Goal: Task Accomplishment & Management: Understand process/instructions

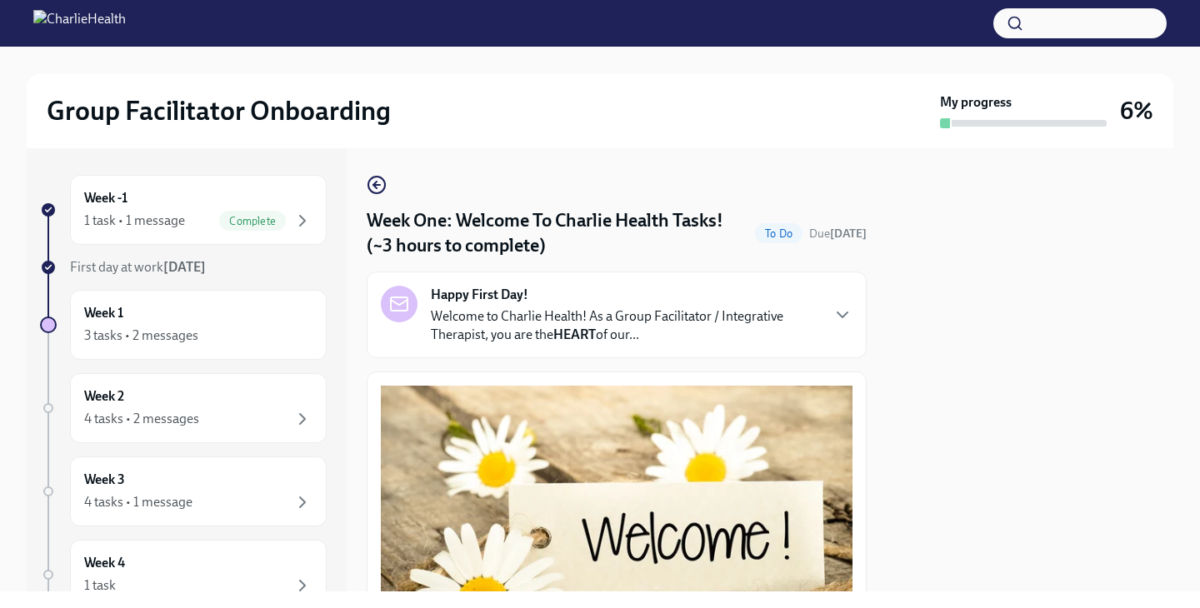
scroll to position [1519, 0]
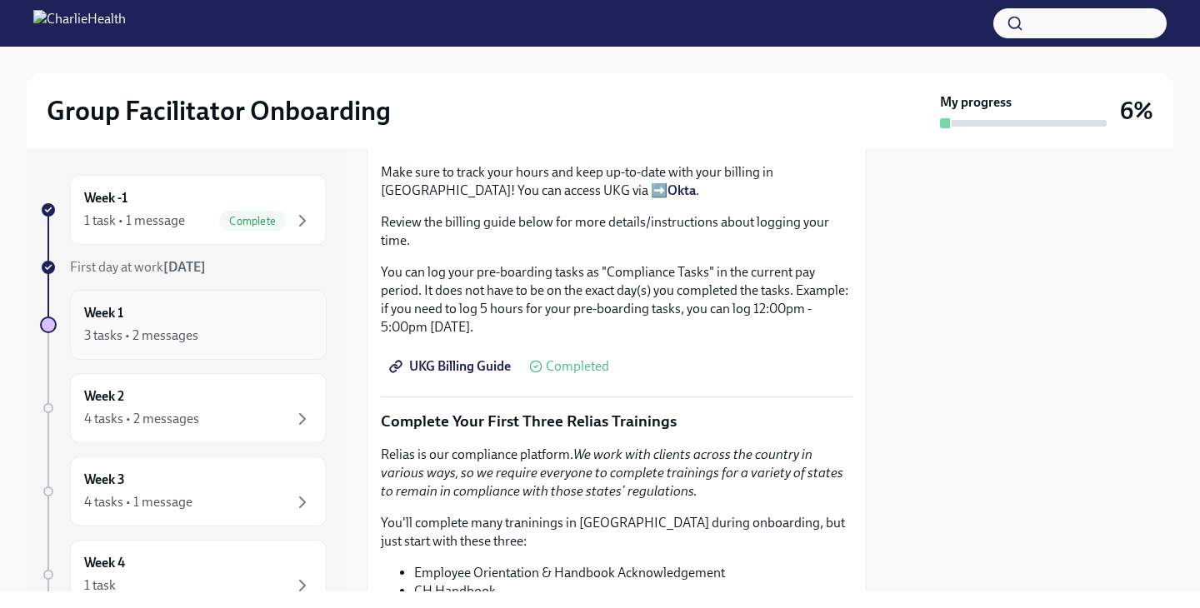
click at [151, 336] on div "3 tasks • 2 messages" at bounding box center [141, 336] width 114 height 18
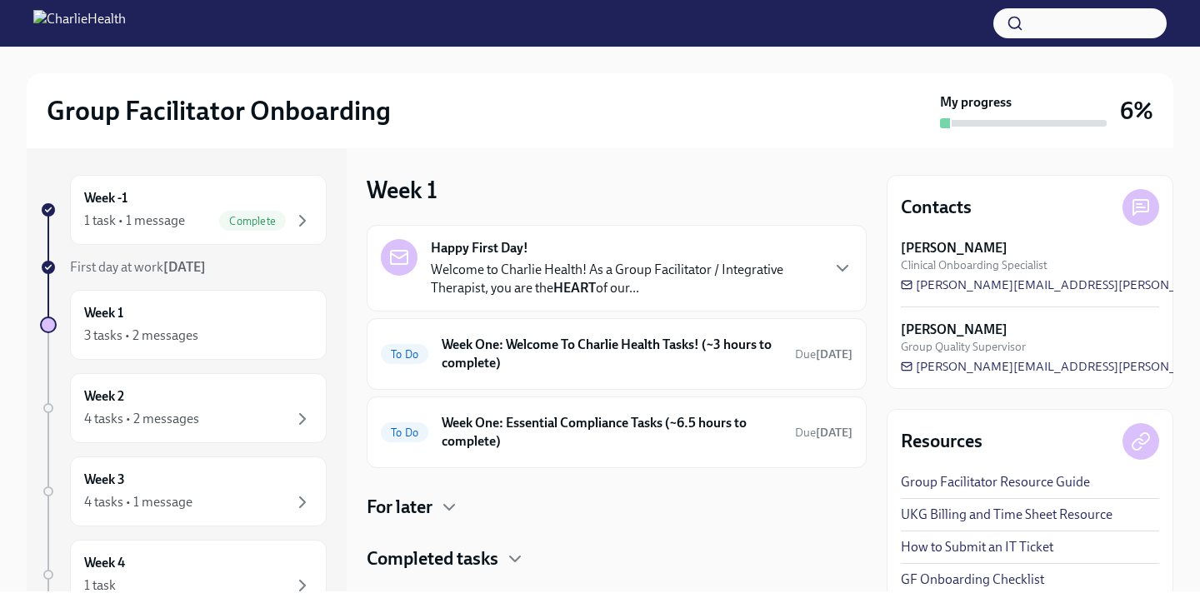
click at [703, 269] on p "Welcome to Charlie Health! As a Group Facilitator / Integrative Therapist, you …" at bounding box center [625, 279] width 388 height 37
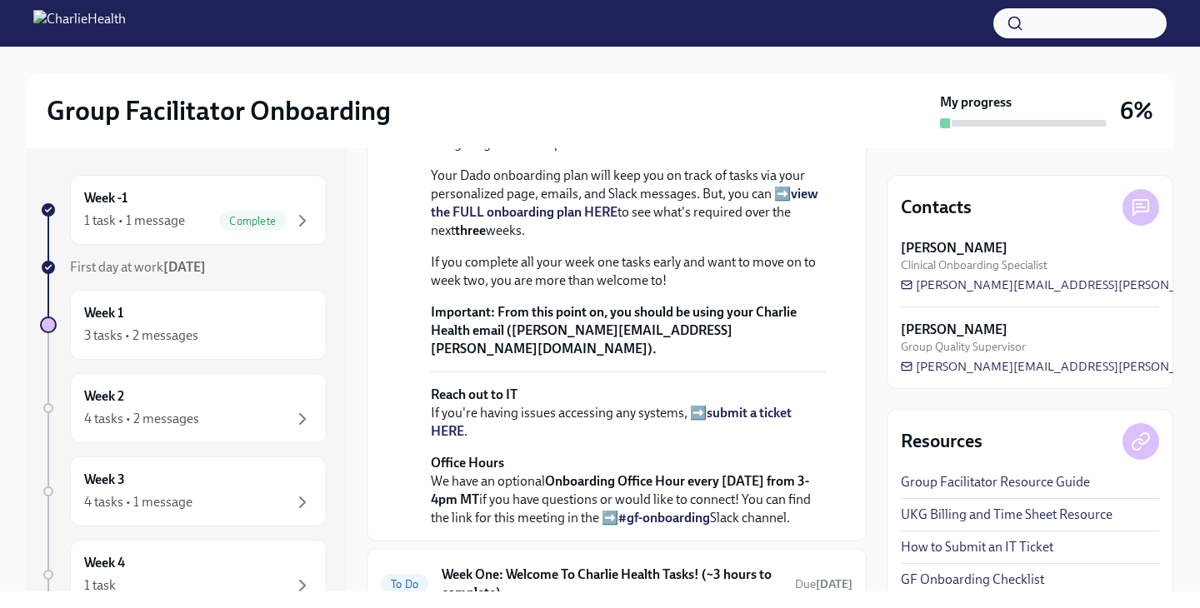
scroll to position [411, 0]
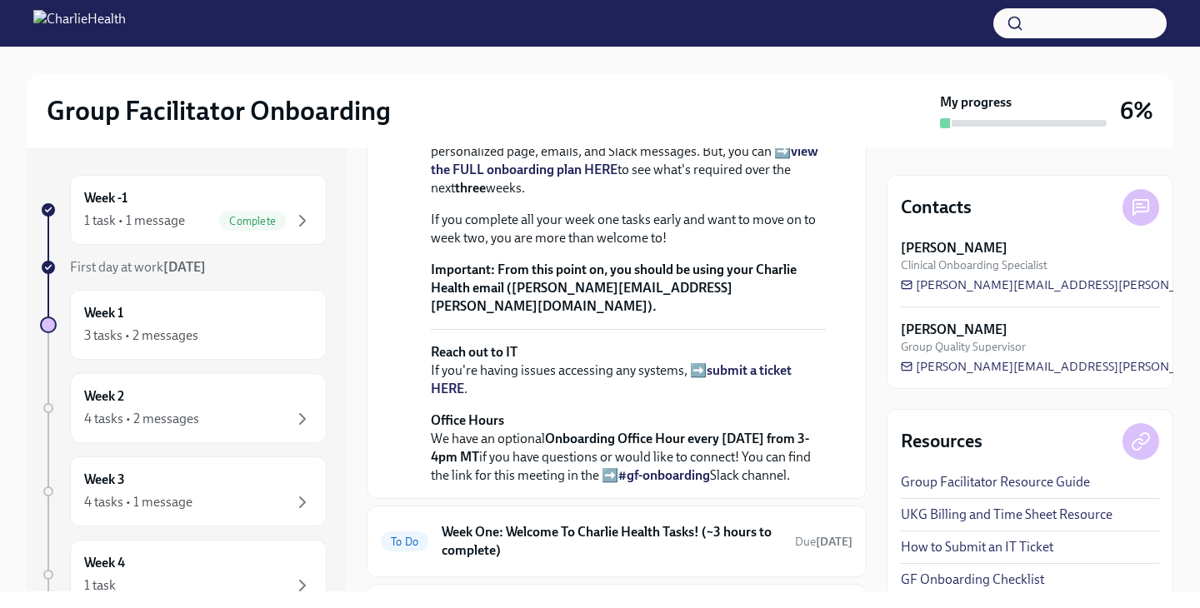
click at [808, 177] on strong "view the FULL onboarding plan HERE" at bounding box center [624, 160] width 387 height 34
click at [309, 222] on icon "button" at bounding box center [302, 221] width 20 height 20
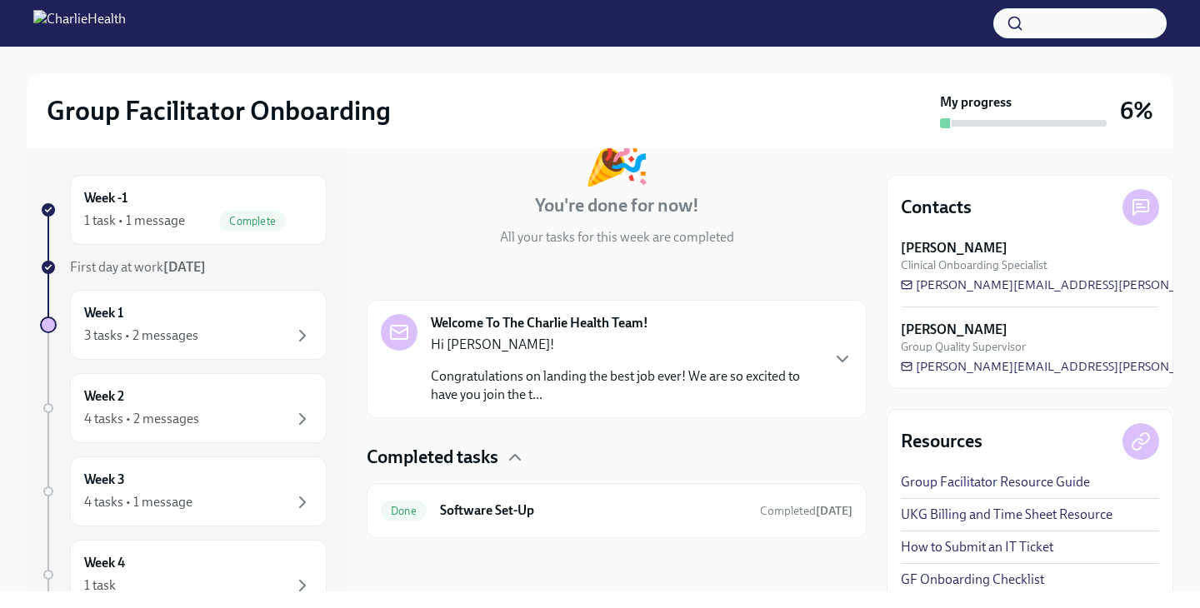
click at [451, 384] on p "Congratulations on landing the best job ever! We are so excited to have you joi…" at bounding box center [625, 385] width 388 height 37
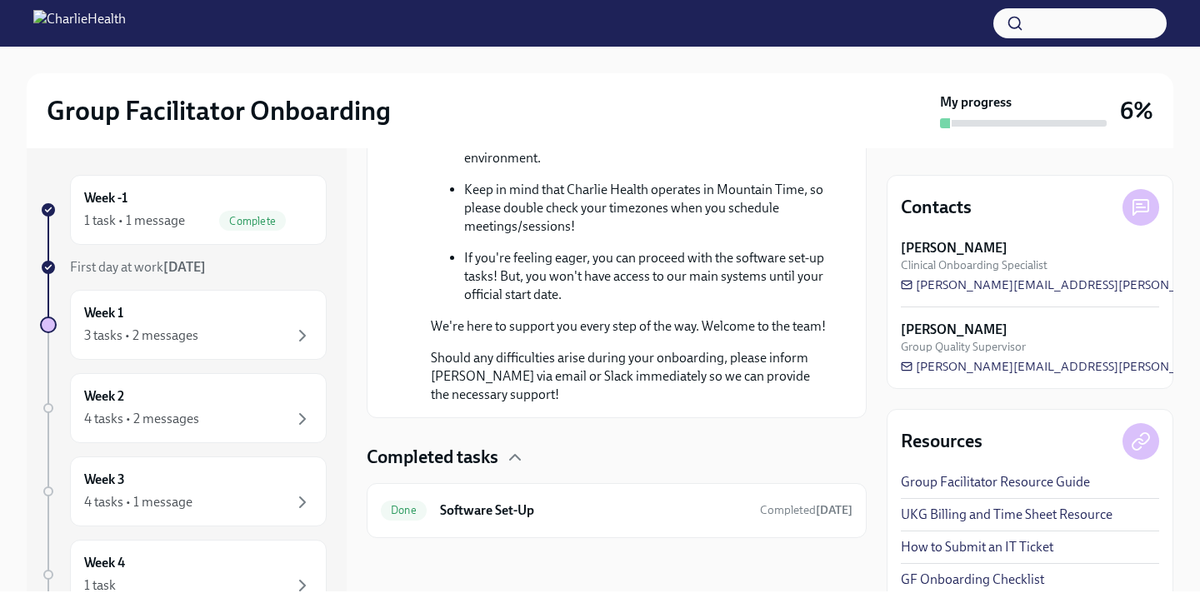
scroll to position [1092, 0]
click at [485, 504] on h6 "Software Set-Up" at bounding box center [593, 510] width 307 height 18
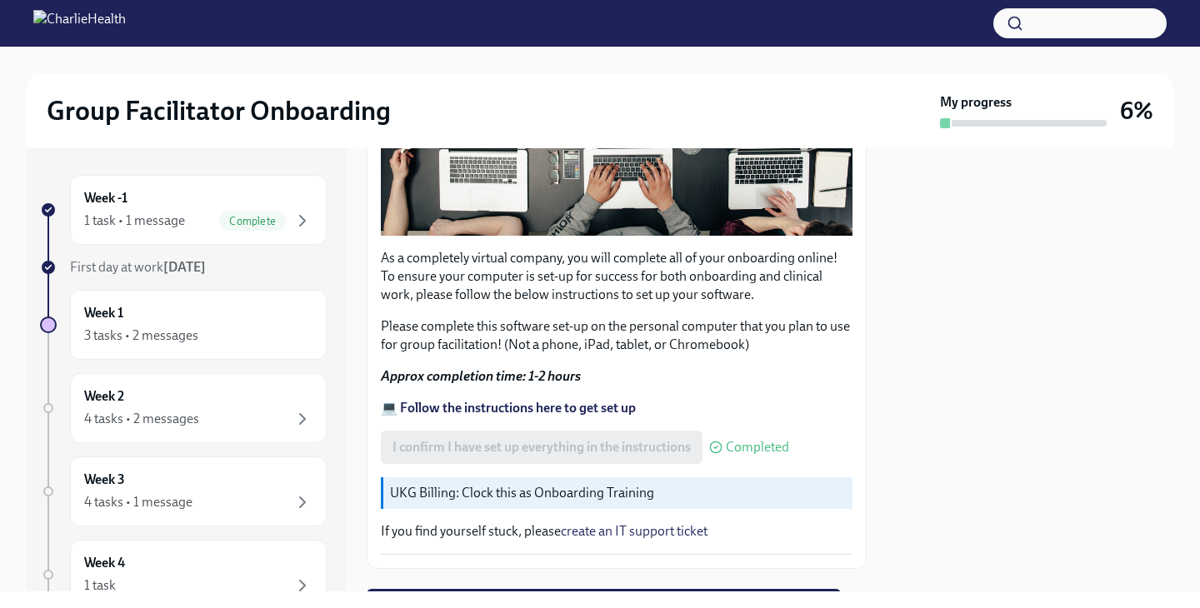
scroll to position [442, 0]
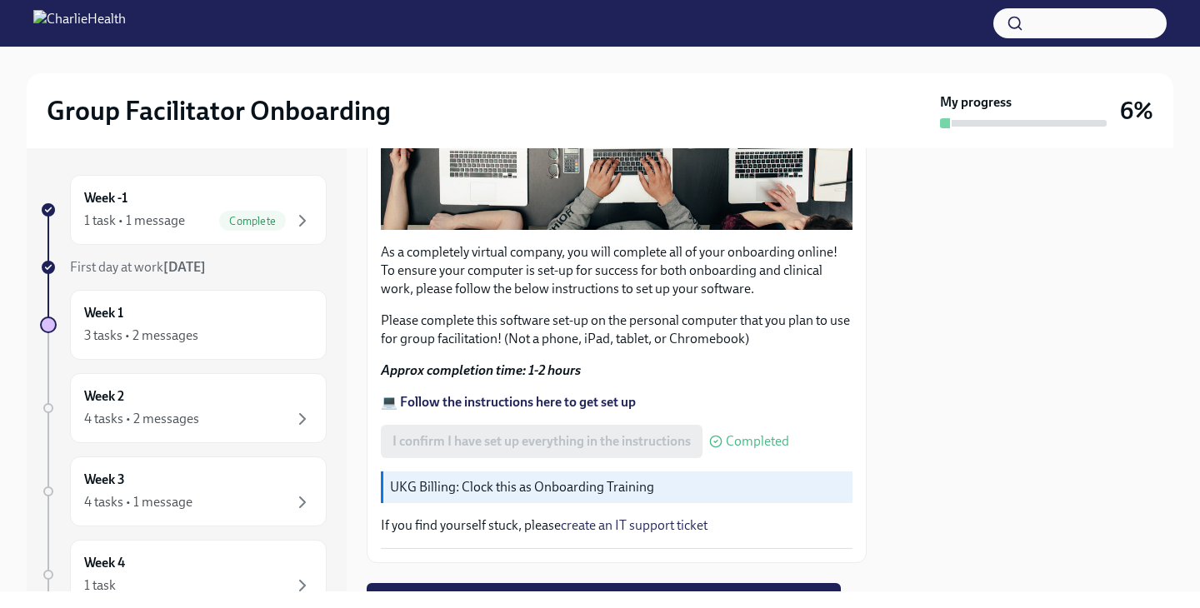
click at [502, 401] on strong "💻 Follow the instructions here to get set up" at bounding box center [508, 402] width 255 height 16
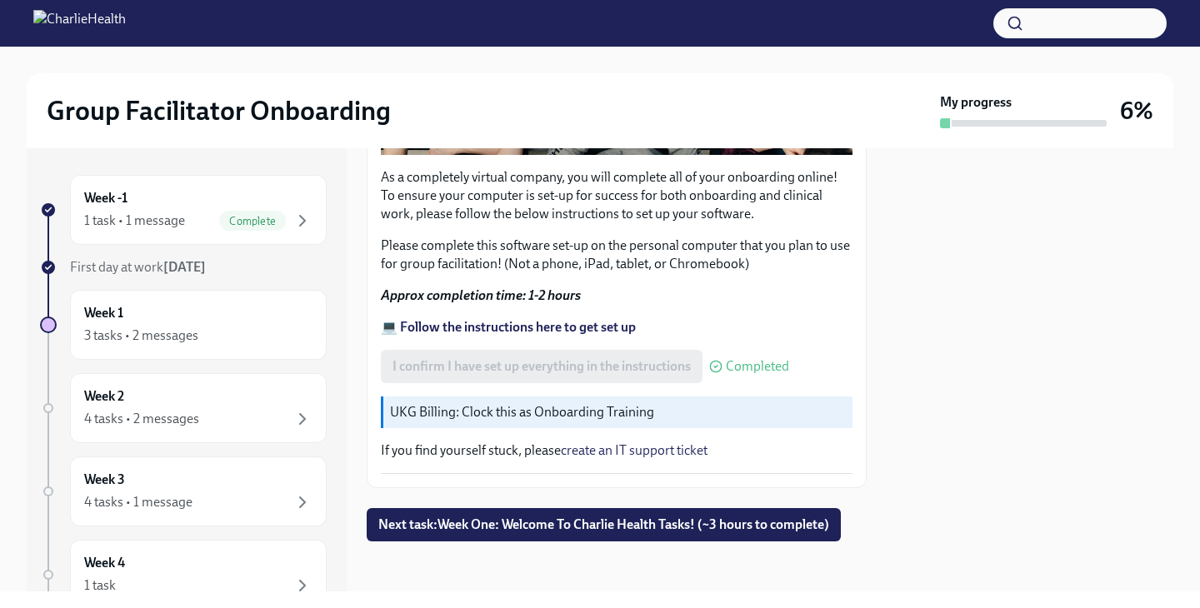
scroll to position [520, 0]
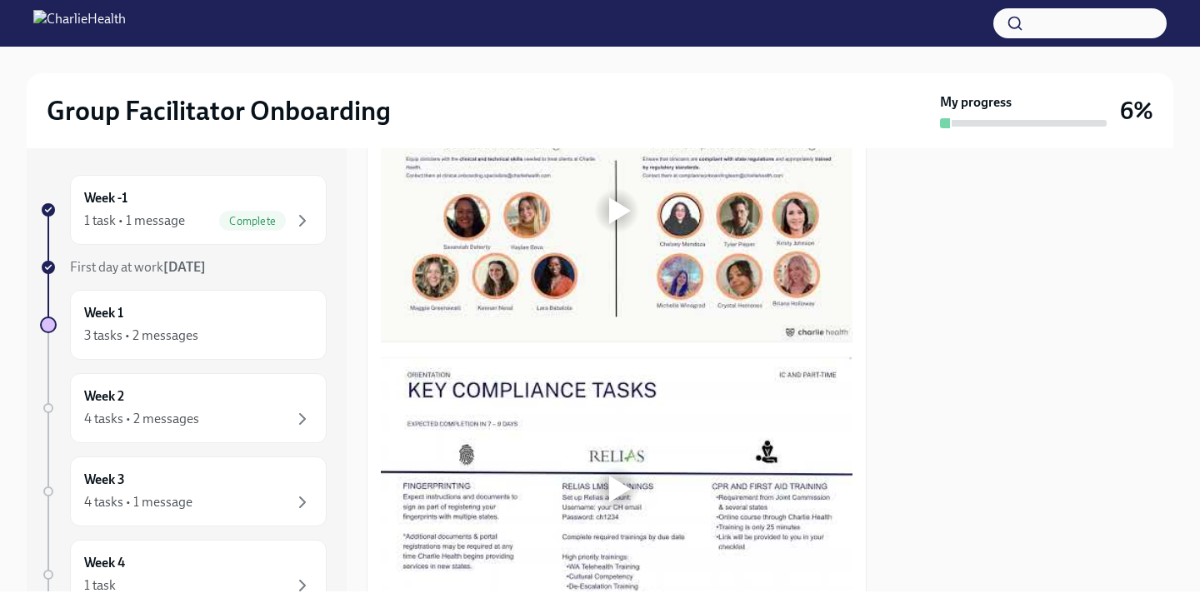
scroll to position [917, 0]
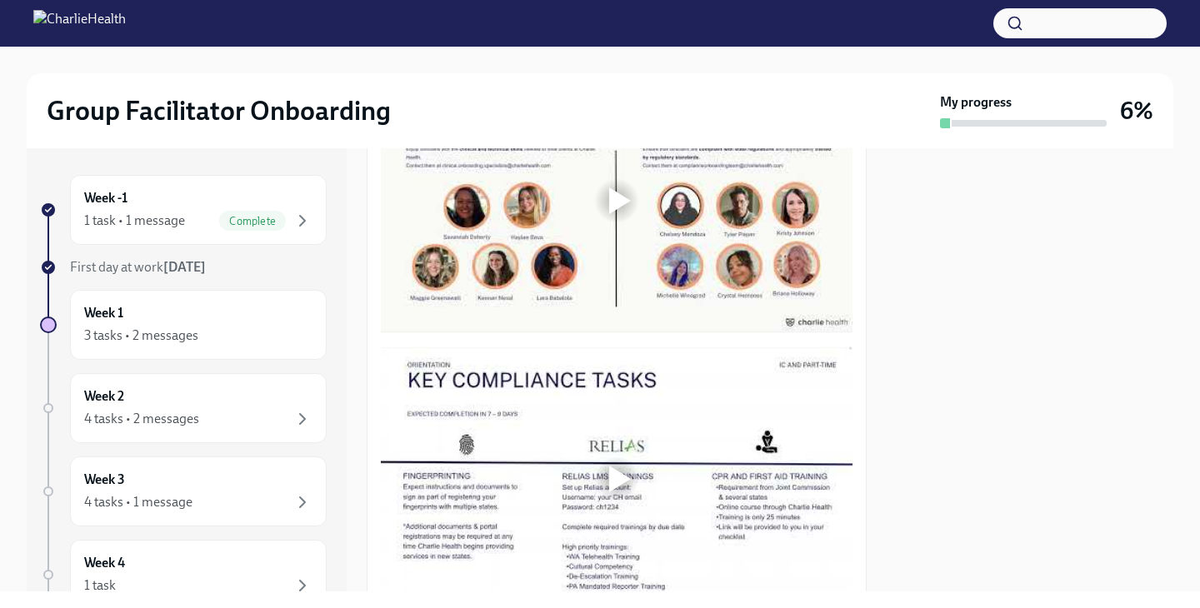
click at [611, 216] on div at bounding box center [616, 200] width 53 height 53
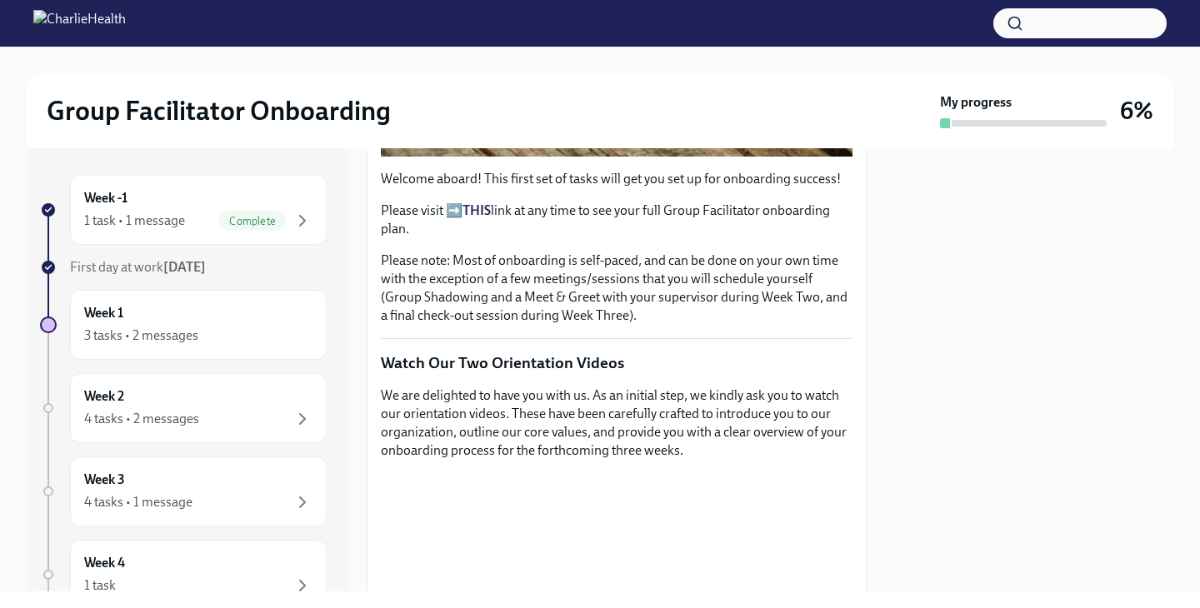
scroll to position [664, 0]
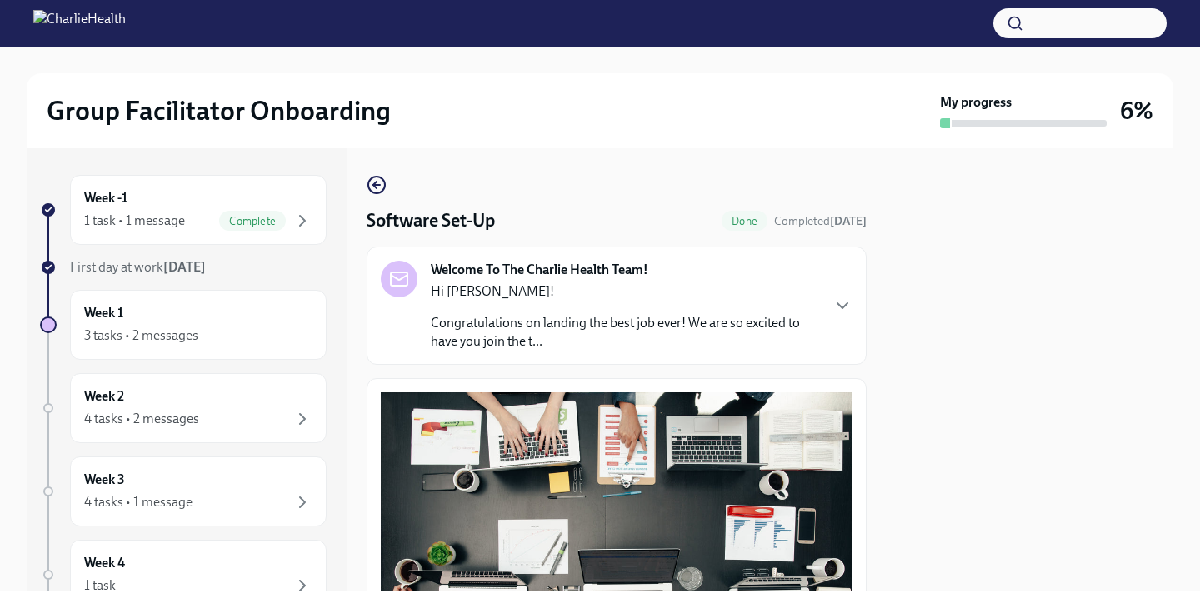
scroll to position [520, 0]
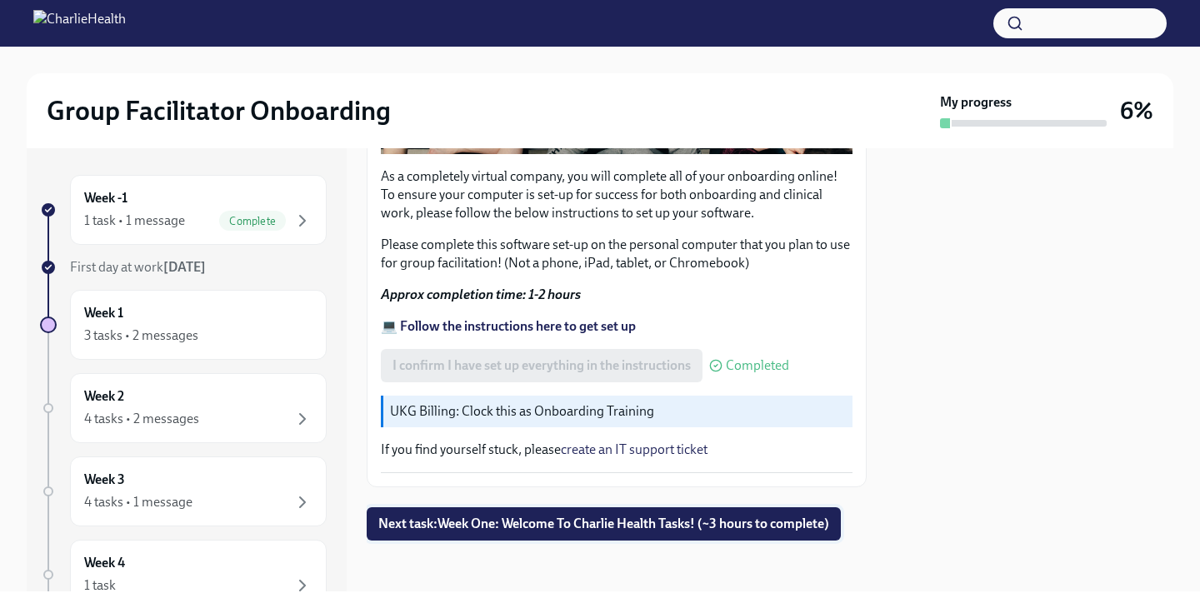
scroll to position [520, 0]
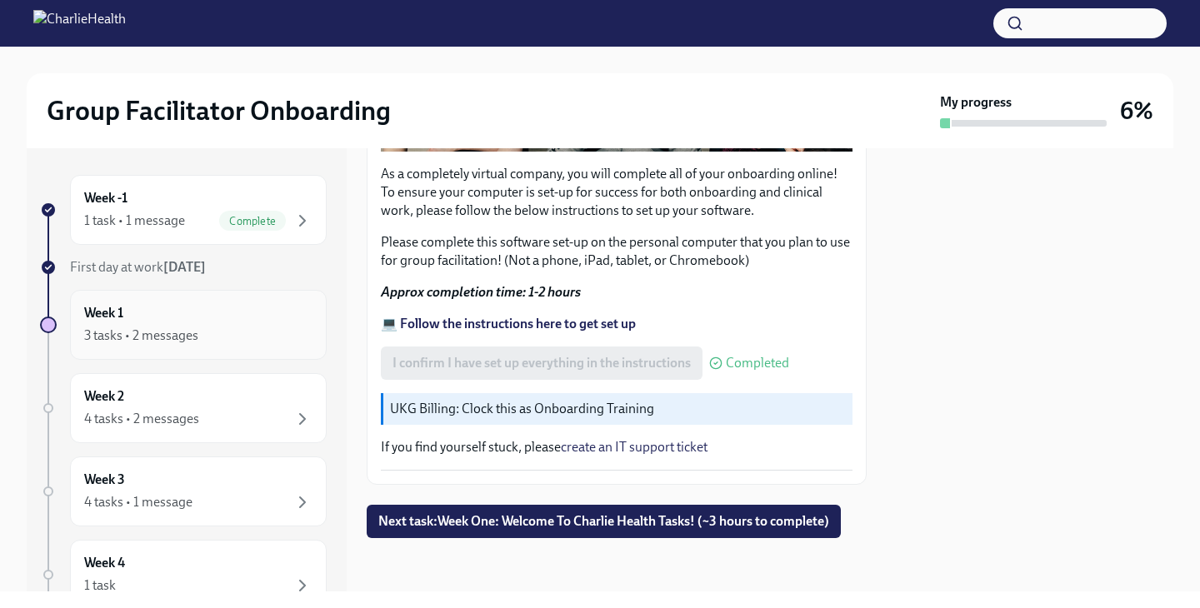
click at [257, 331] on div "3 tasks • 2 messages" at bounding box center [198, 336] width 228 height 20
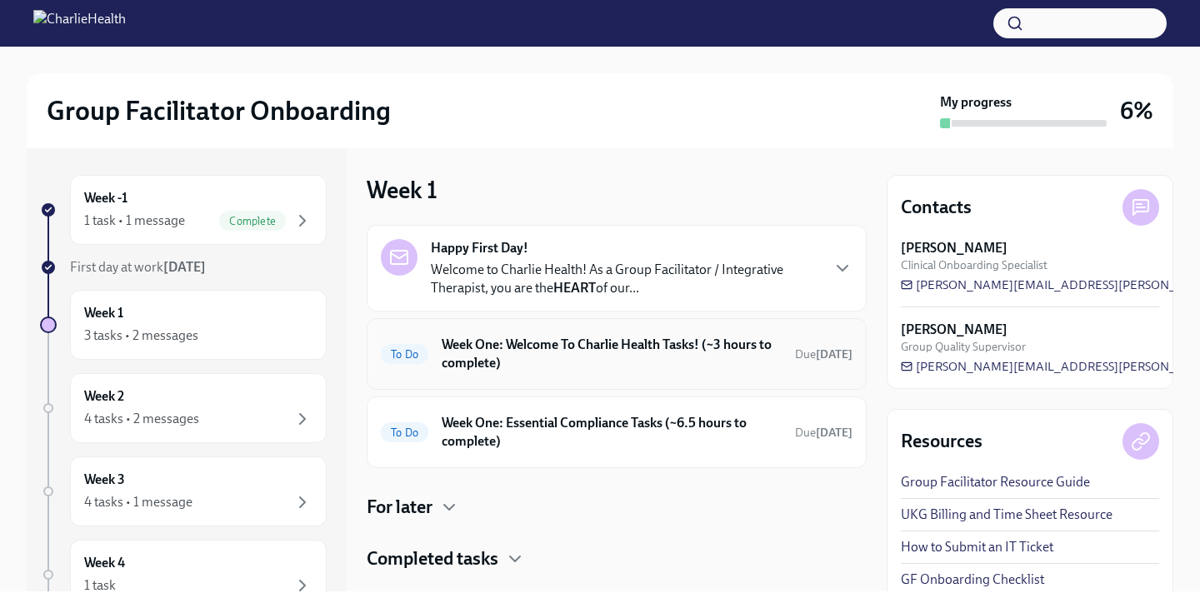
scroll to position [33, 0]
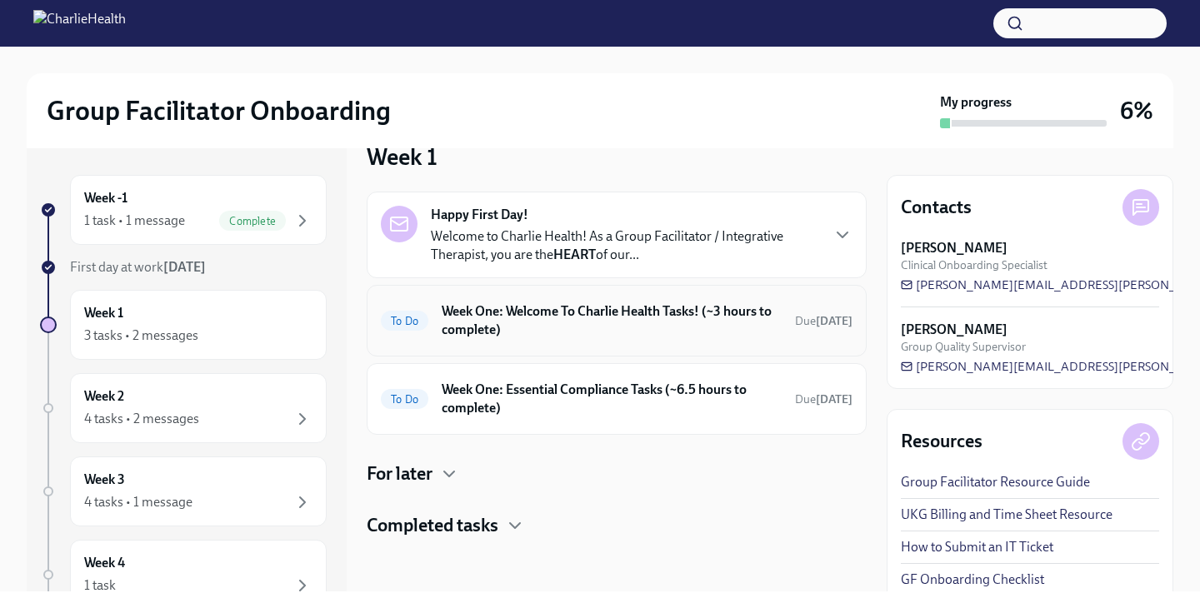
click at [540, 327] on h6 "Week One: Welcome To Charlie Health Tasks! (~3 hours to complete)" at bounding box center [612, 320] width 340 height 37
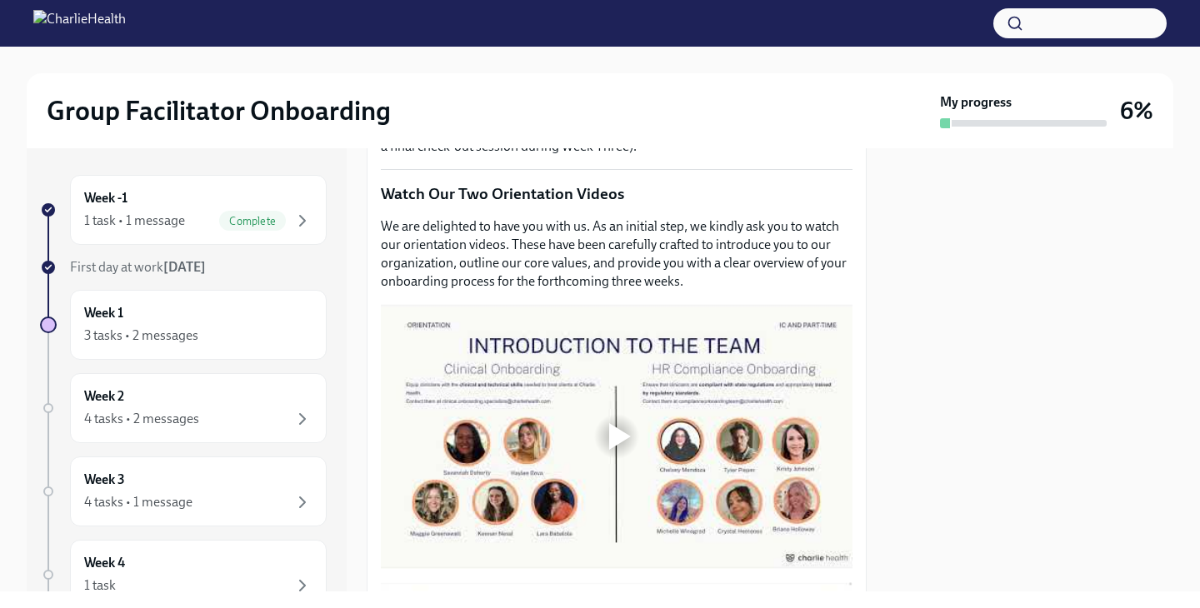
scroll to position [691, 0]
